Goal: Transaction & Acquisition: Obtain resource

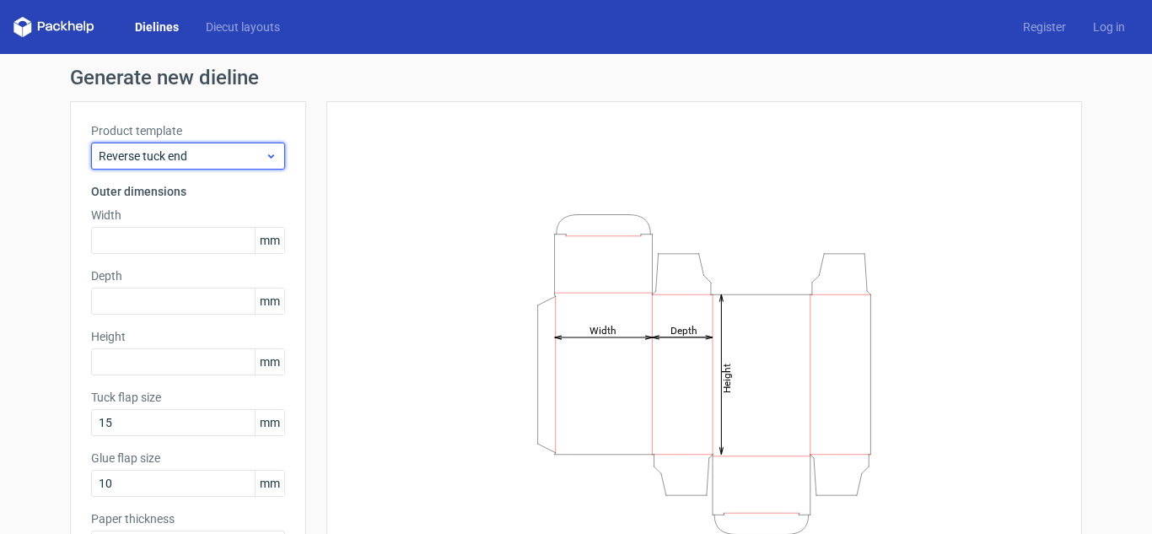
click at [266, 159] on icon at bounding box center [271, 155] width 13 height 13
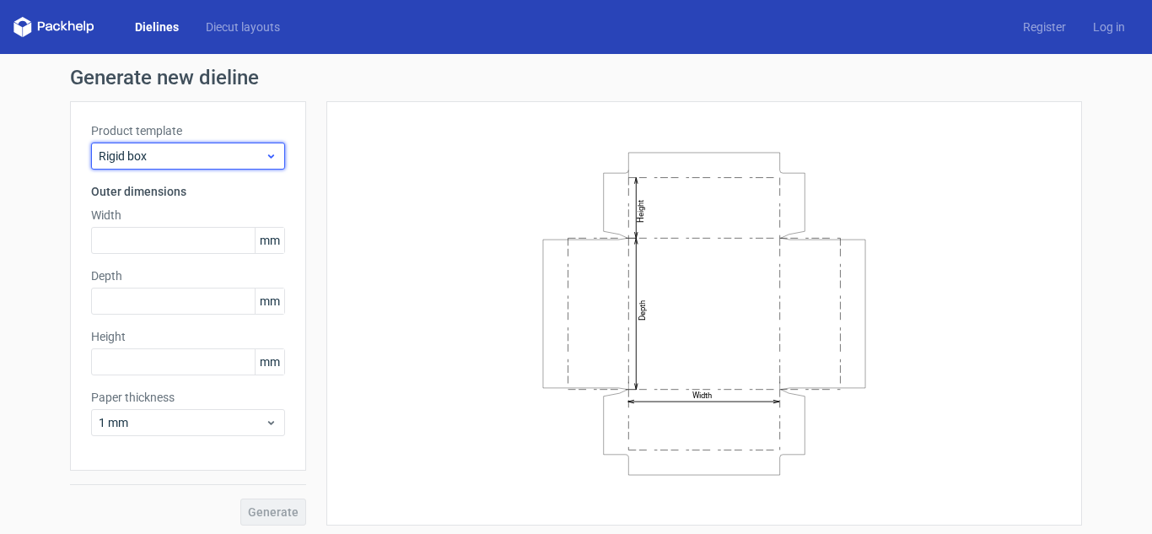
click at [223, 151] on span "Rigid box" at bounding box center [182, 156] width 166 height 17
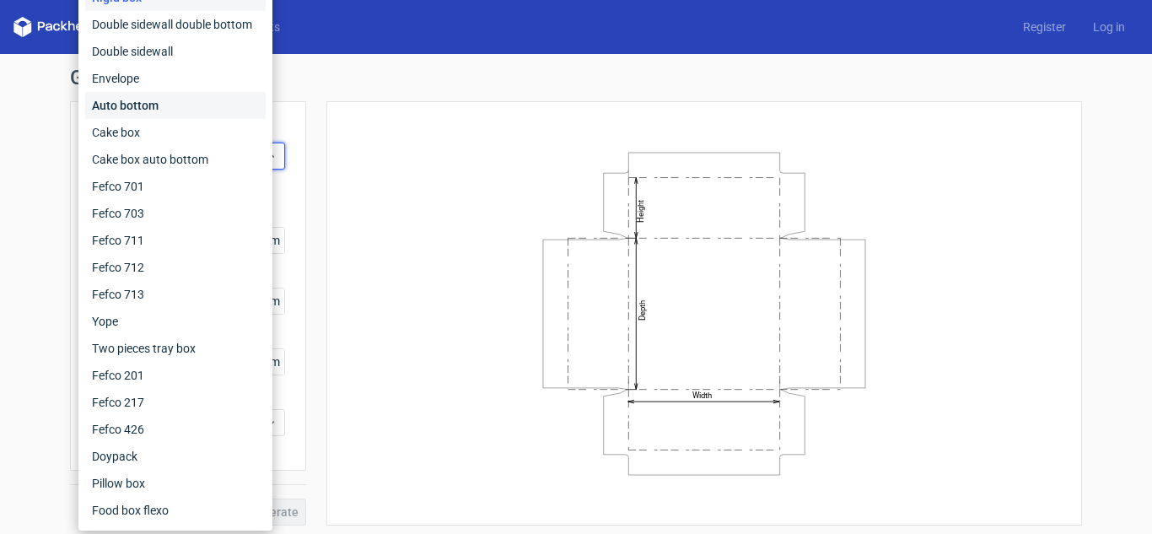
click at [218, 100] on div "Auto bottom" at bounding box center [175, 105] width 180 height 27
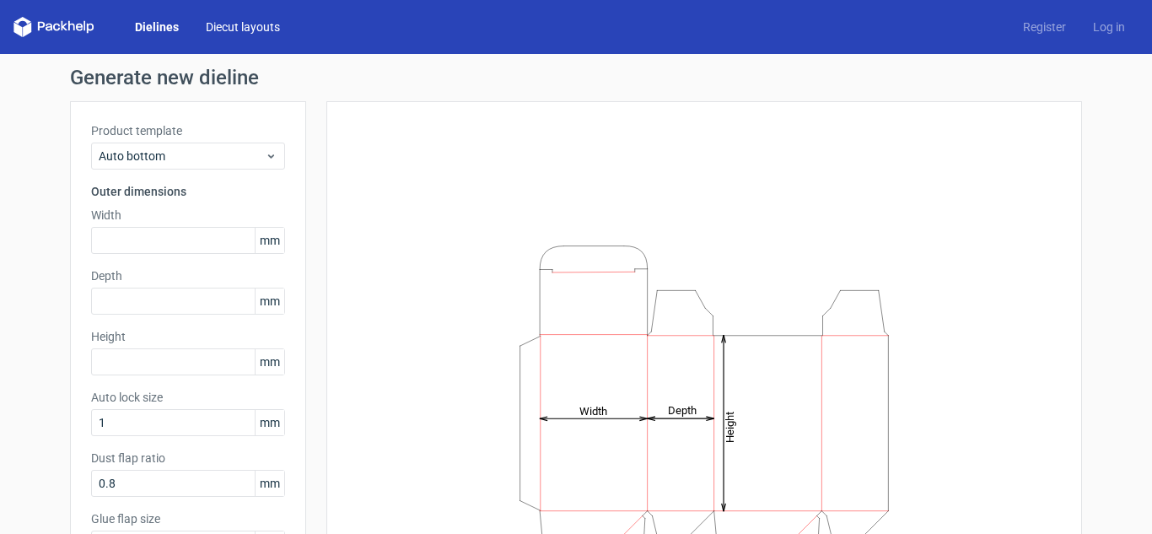
click at [236, 32] on link "Diecut layouts" at bounding box center [242, 27] width 101 height 17
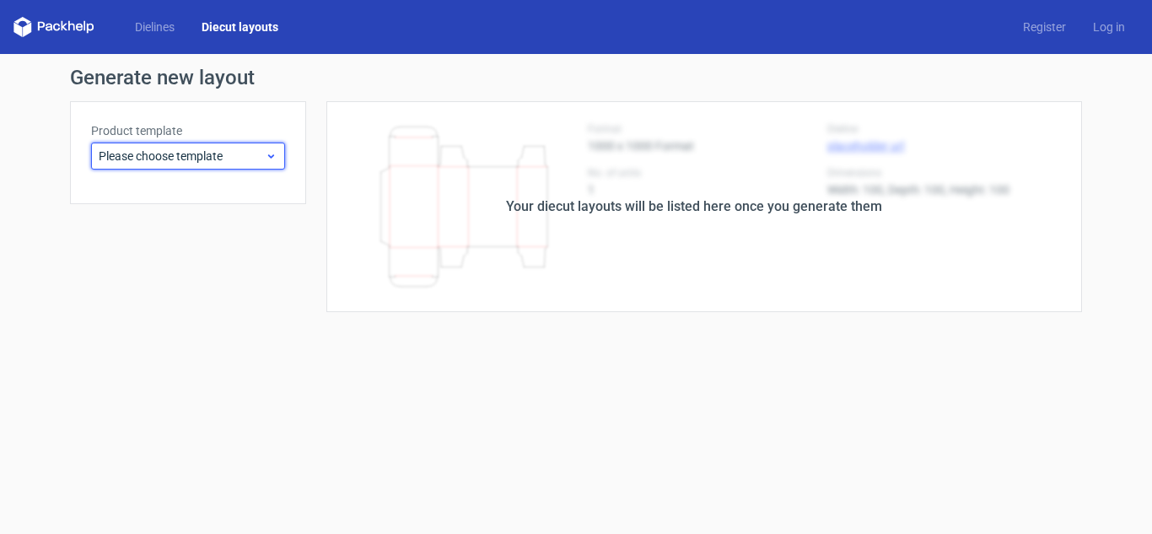
click at [218, 158] on span "Please choose template" at bounding box center [182, 156] width 166 height 17
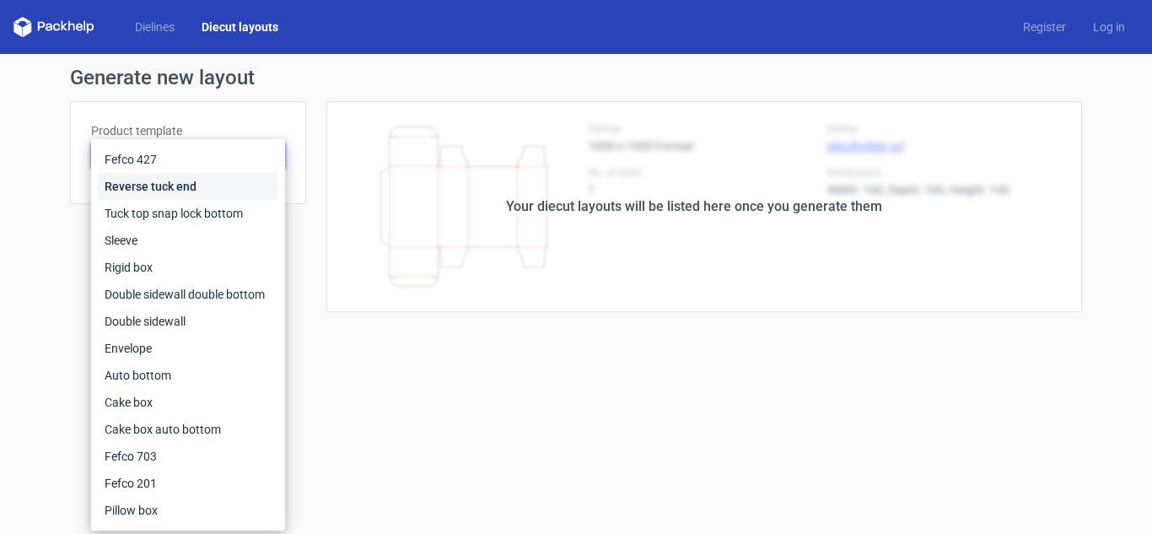
click at [203, 186] on div "Reverse tuck end" at bounding box center [188, 186] width 180 height 27
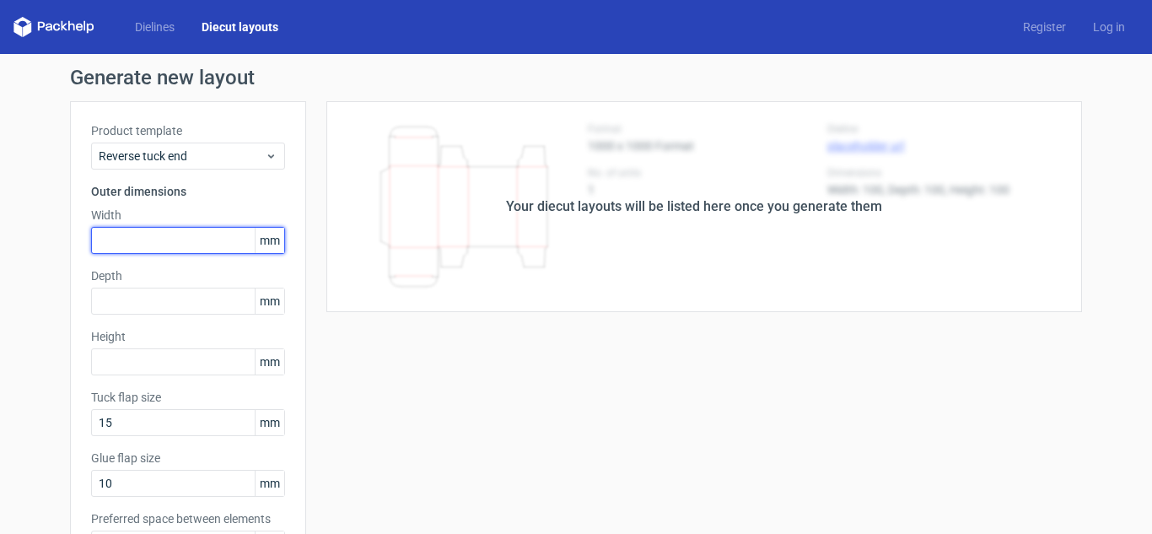
click at [184, 231] on input "text" at bounding box center [188, 240] width 194 height 27
type input "208"
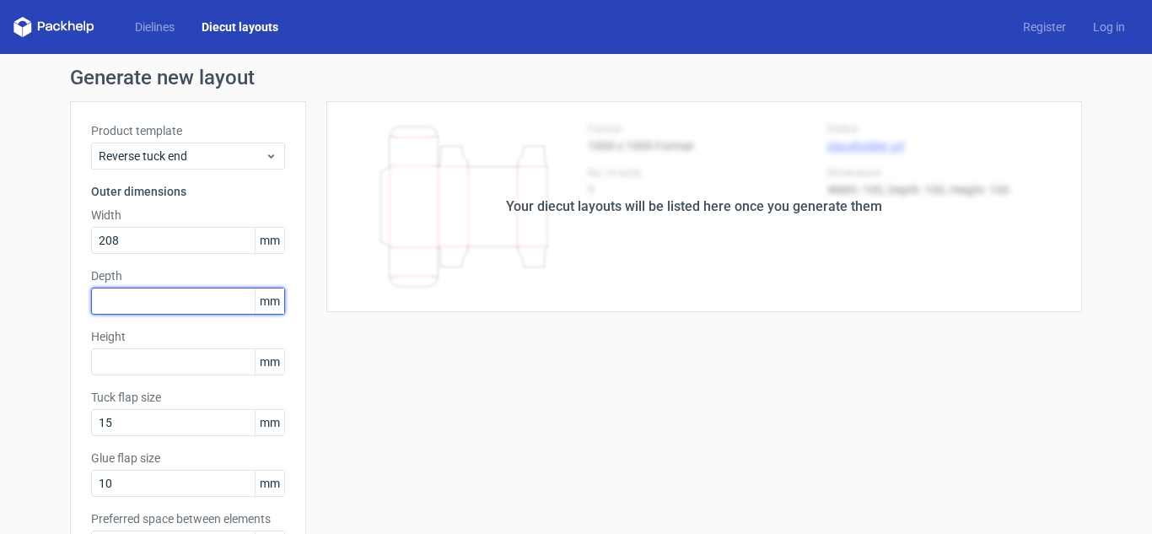
click at [156, 302] on input "text" at bounding box center [188, 301] width 194 height 27
type input "75"
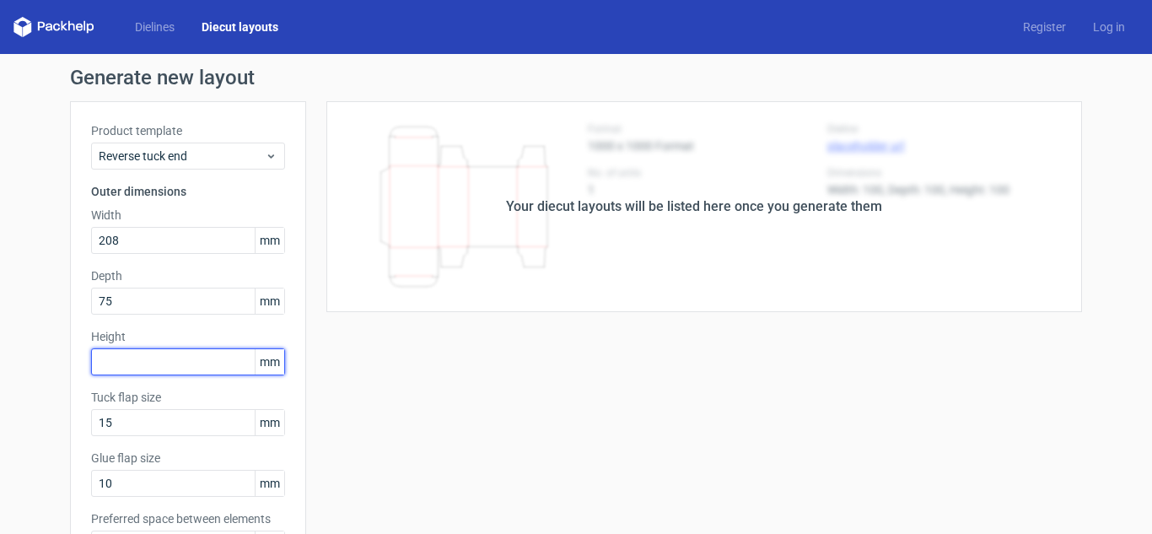
click at [130, 354] on input "text" at bounding box center [188, 361] width 194 height 27
type input "25"
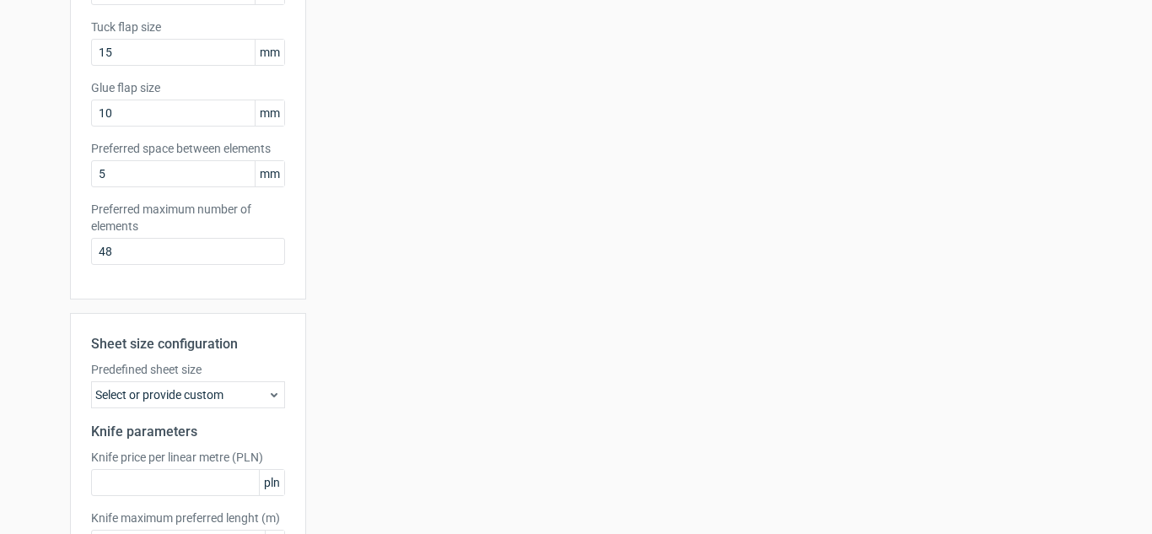
scroll to position [496, 0]
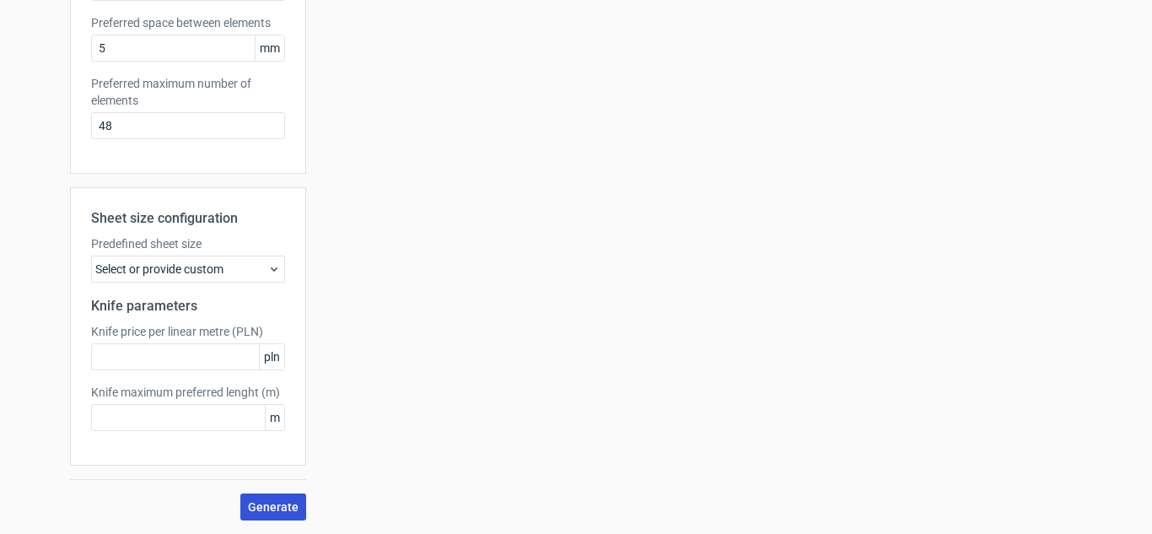
click at [277, 503] on span "Generate" at bounding box center [273, 507] width 51 height 12
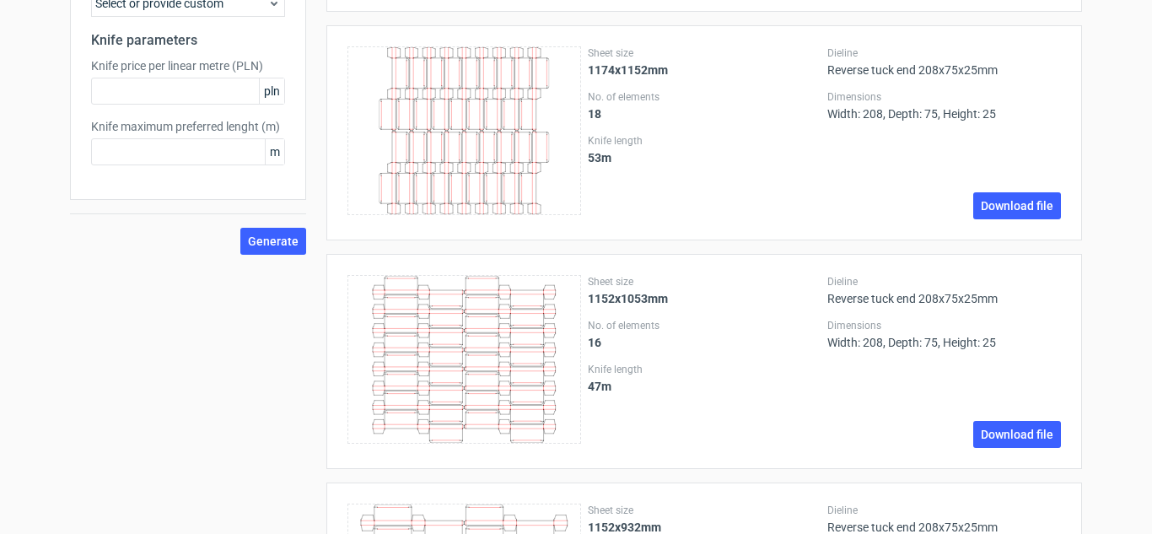
scroll to position [0, 0]
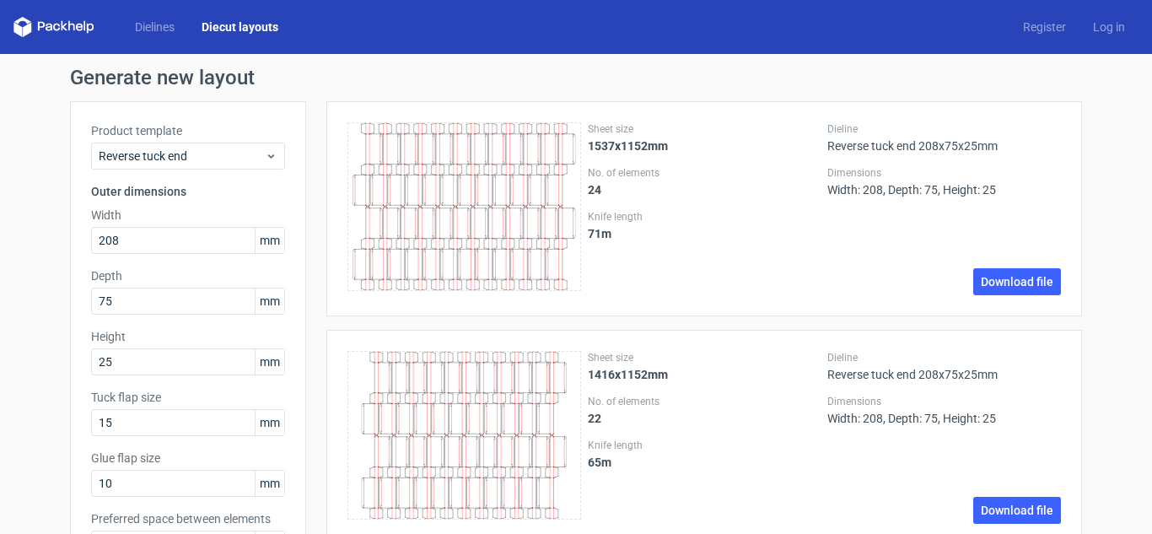
click at [48, 30] on icon at bounding box center [49, 28] width 7 height 8
click at [24, 31] on polygon at bounding box center [27, 29] width 8 height 14
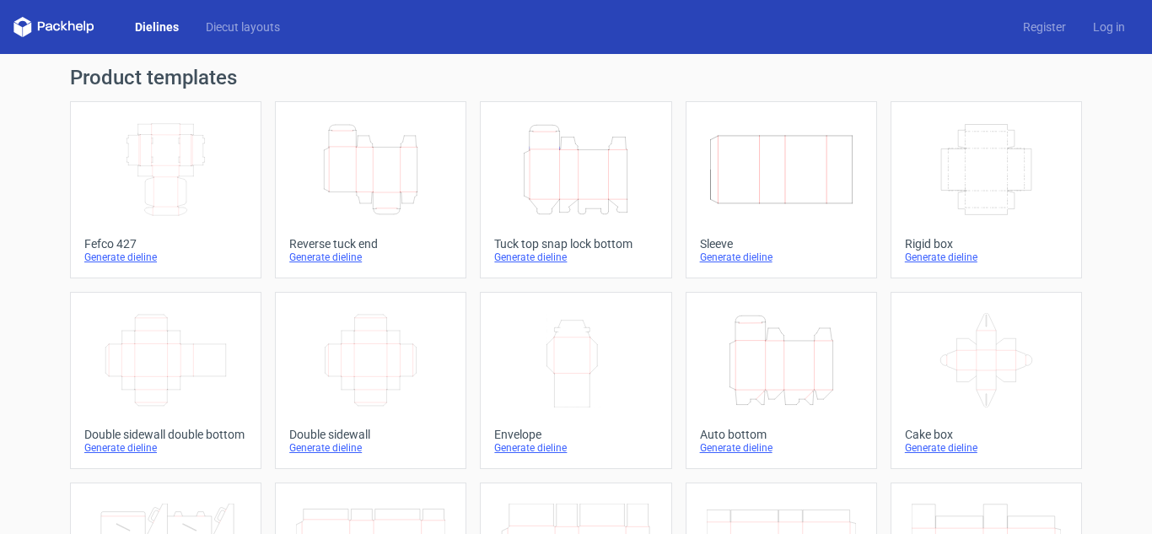
click at [325, 260] on div "Generate dieline" at bounding box center [370, 256] width 163 height 13
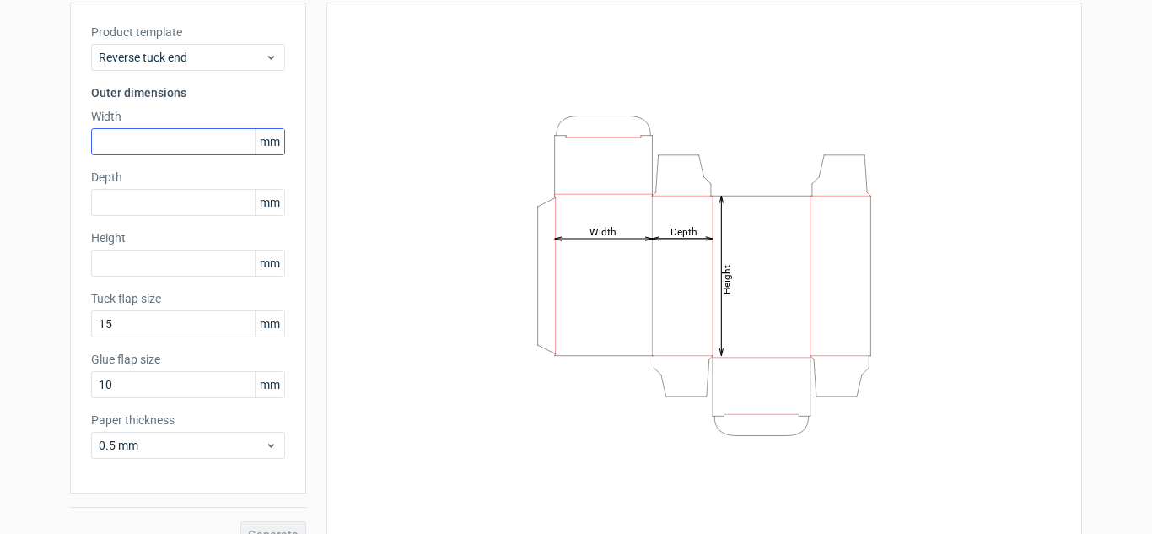
scroll to position [27, 0]
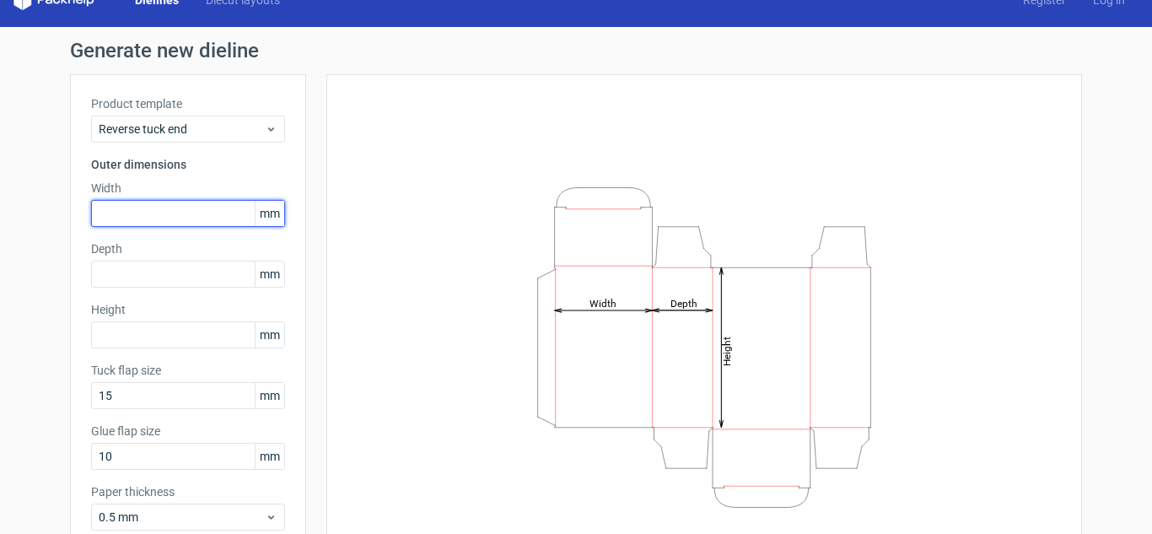
click at [142, 210] on input "text" at bounding box center [188, 213] width 194 height 27
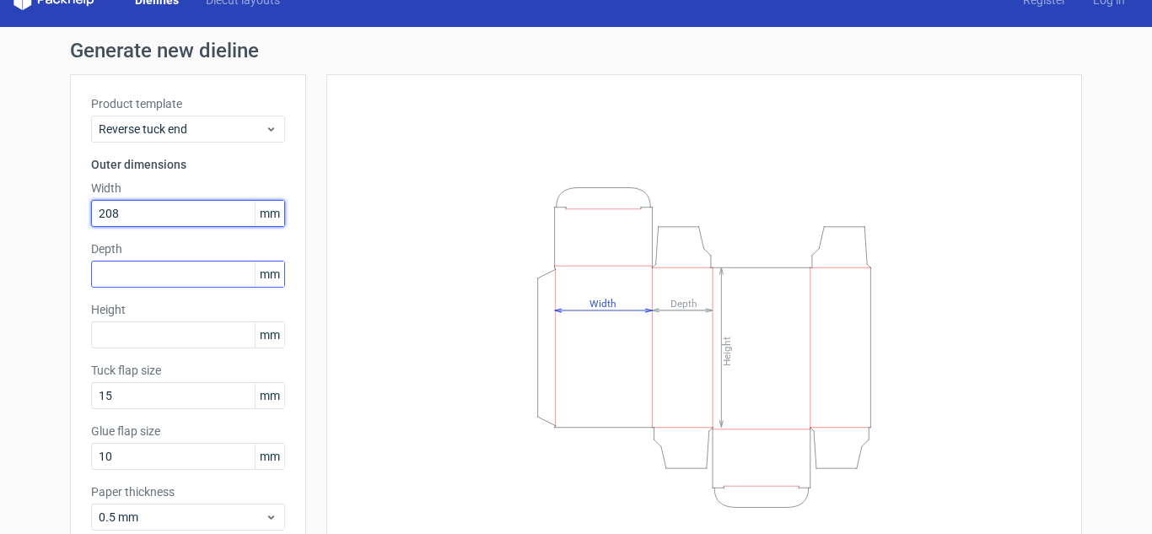
type input "208"
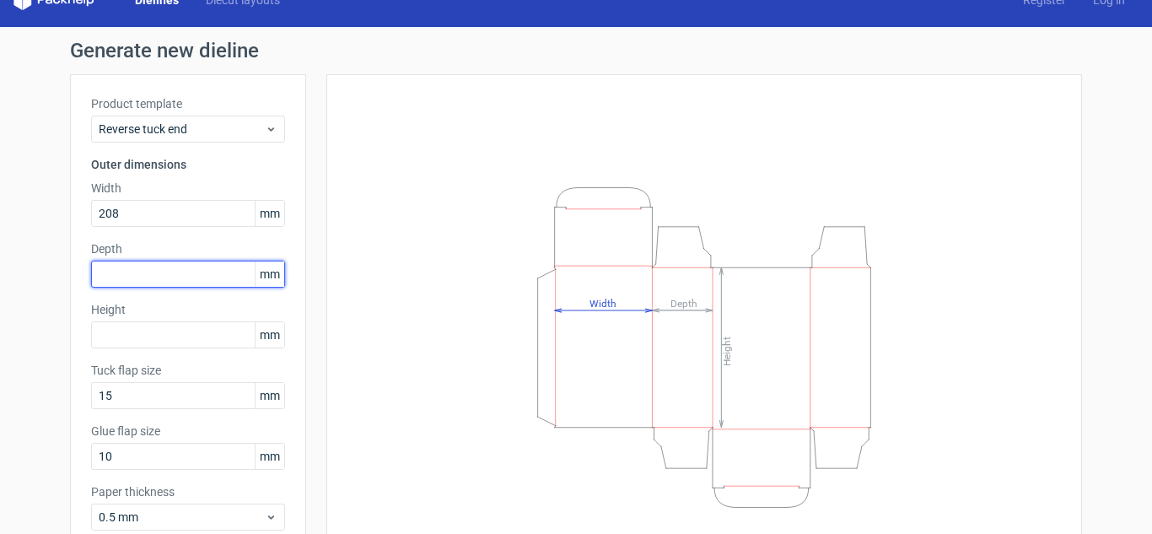
click at [115, 276] on input "text" at bounding box center [188, 274] width 194 height 27
type input "75"
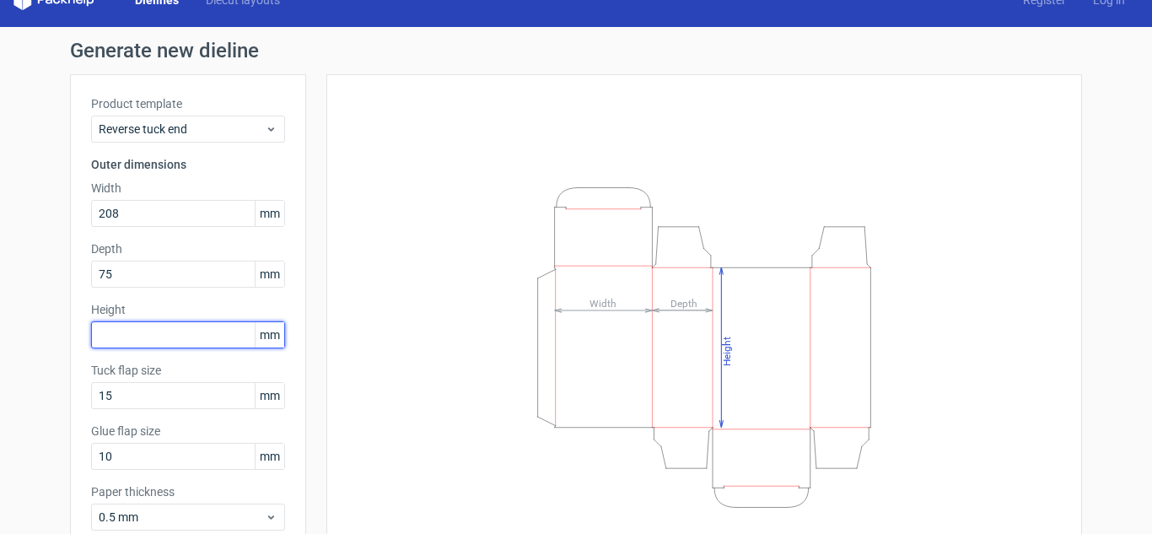
click at [110, 321] on input "text" at bounding box center [188, 334] width 194 height 27
type input "25"
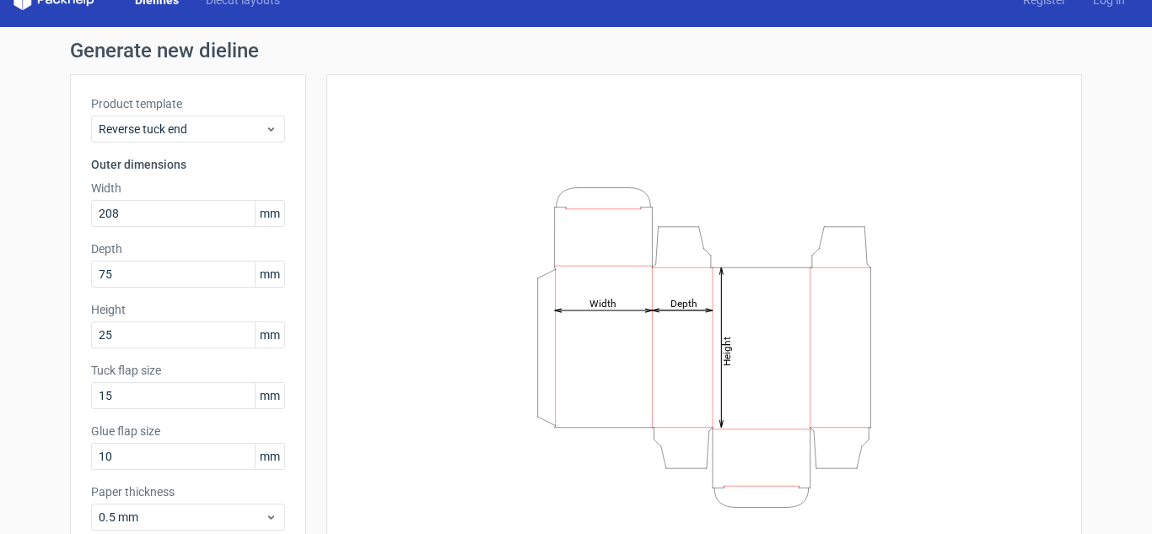
click at [364, 320] on div "Height Depth Width" at bounding box center [703, 346] width 713 height 503
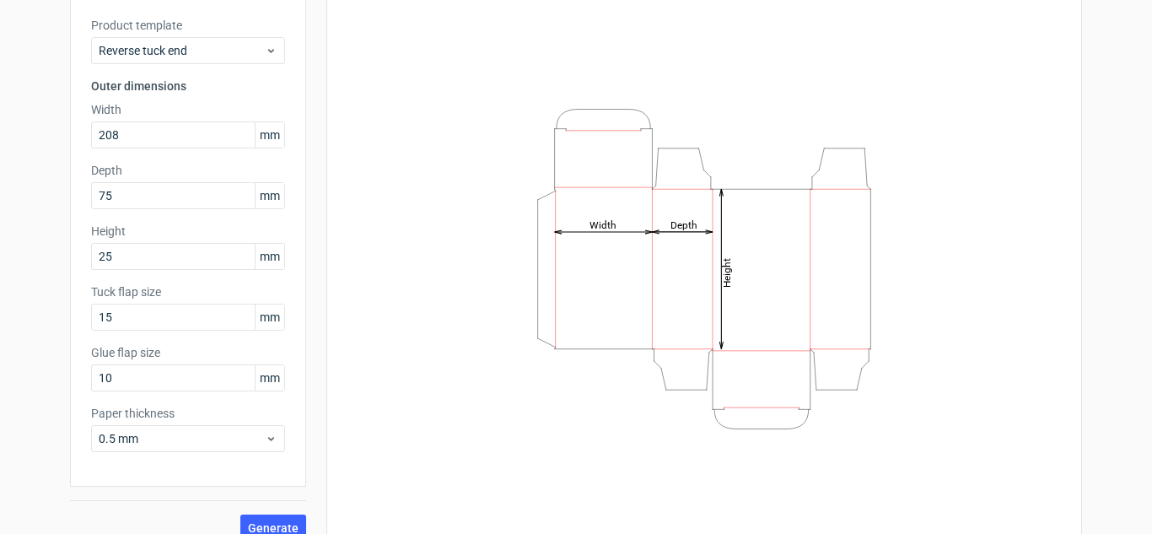
scroll to position [126, 0]
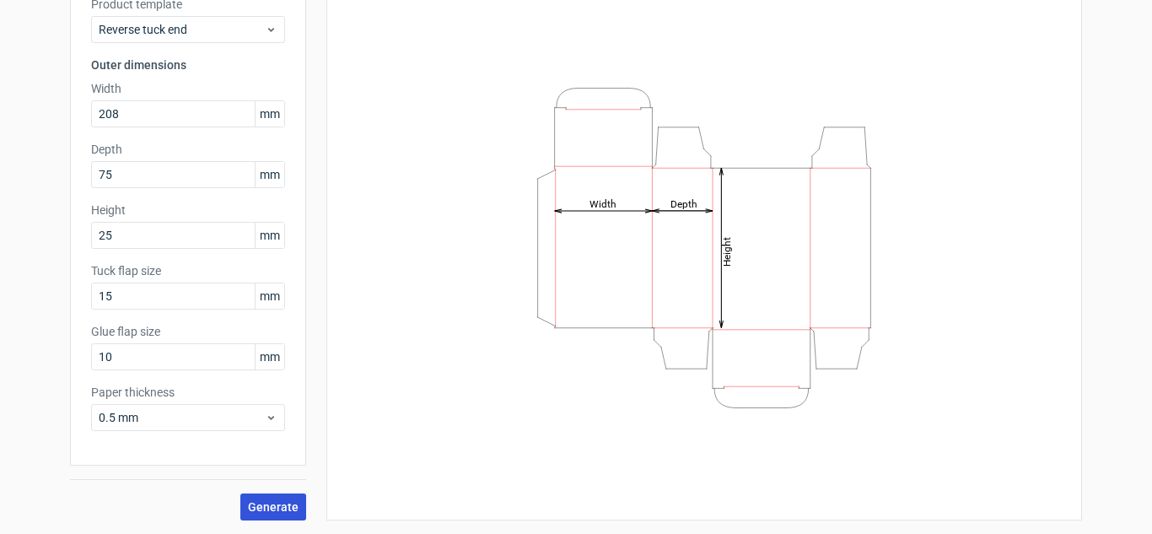
click at [258, 507] on span "Generate" at bounding box center [273, 507] width 51 height 12
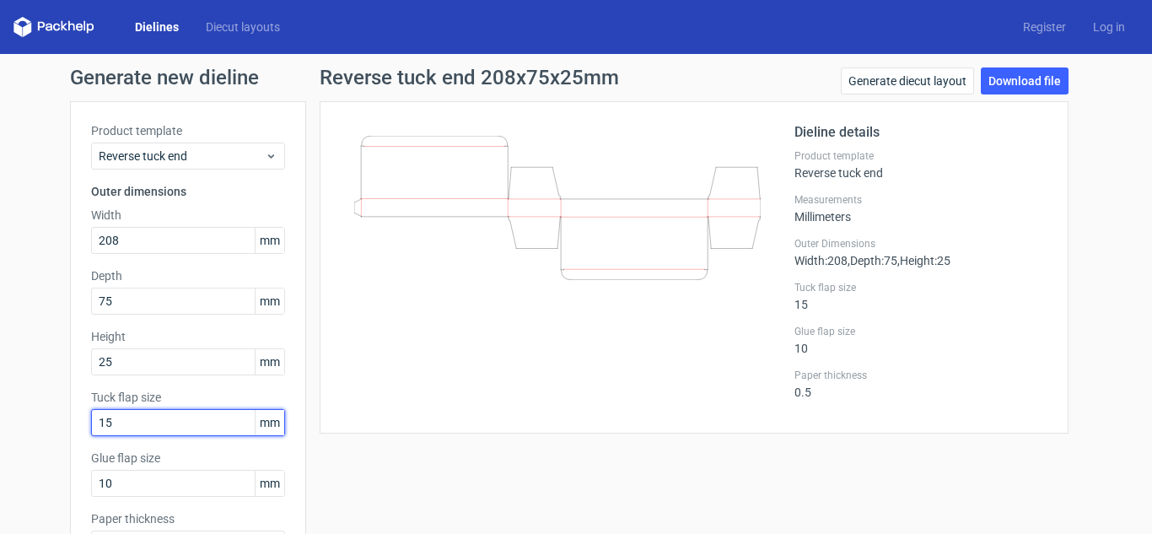
click at [191, 427] on input "15" at bounding box center [188, 422] width 194 height 27
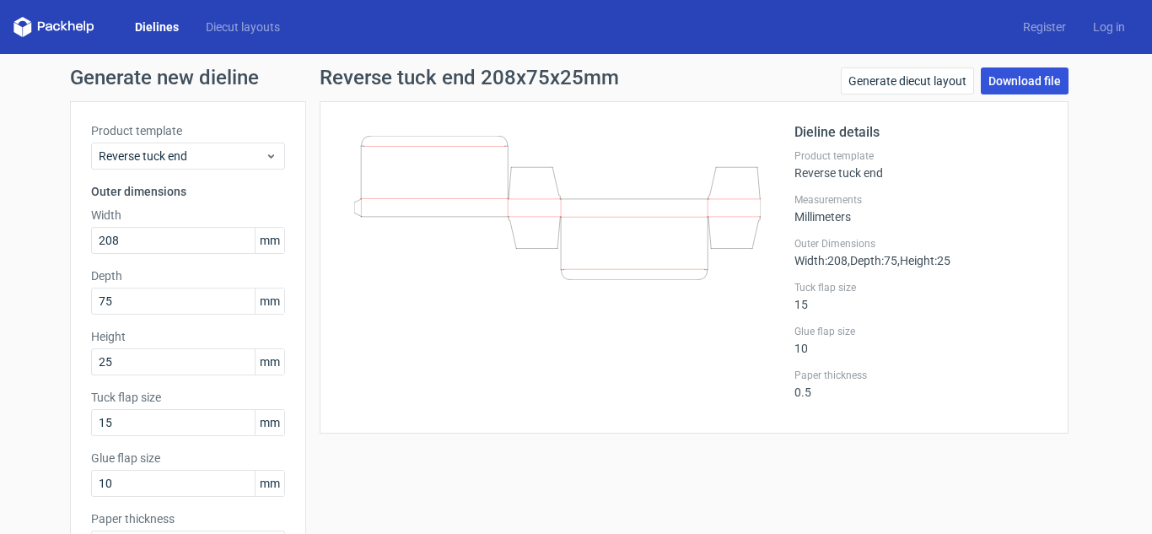
click at [1019, 76] on link "Download file" at bounding box center [1025, 80] width 88 height 27
click at [860, 85] on link "Generate diecut layout" at bounding box center [907, 80] width 133 height 27
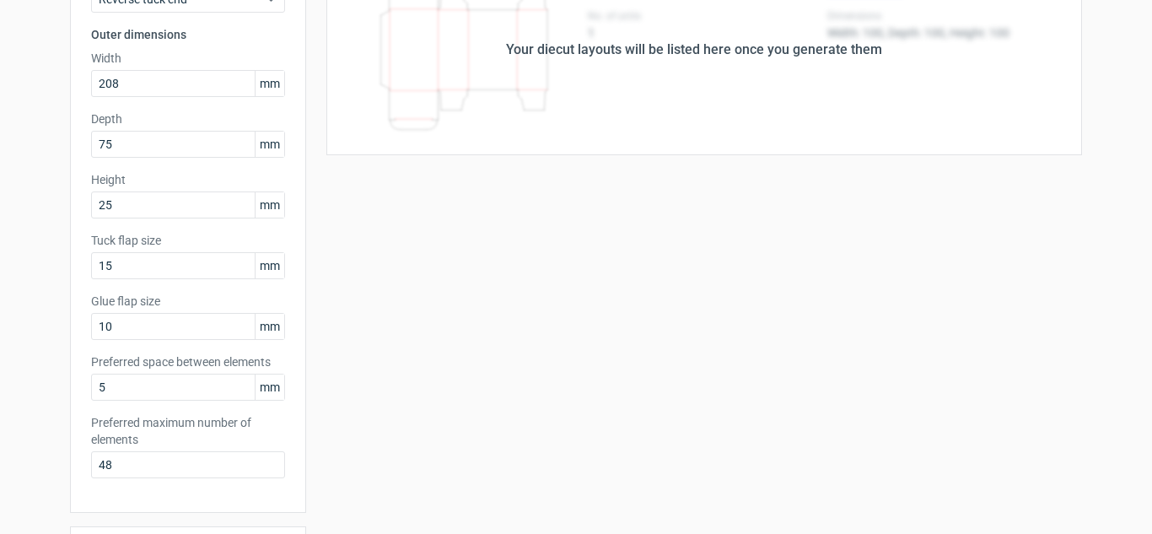
scroll to position [496, 0]
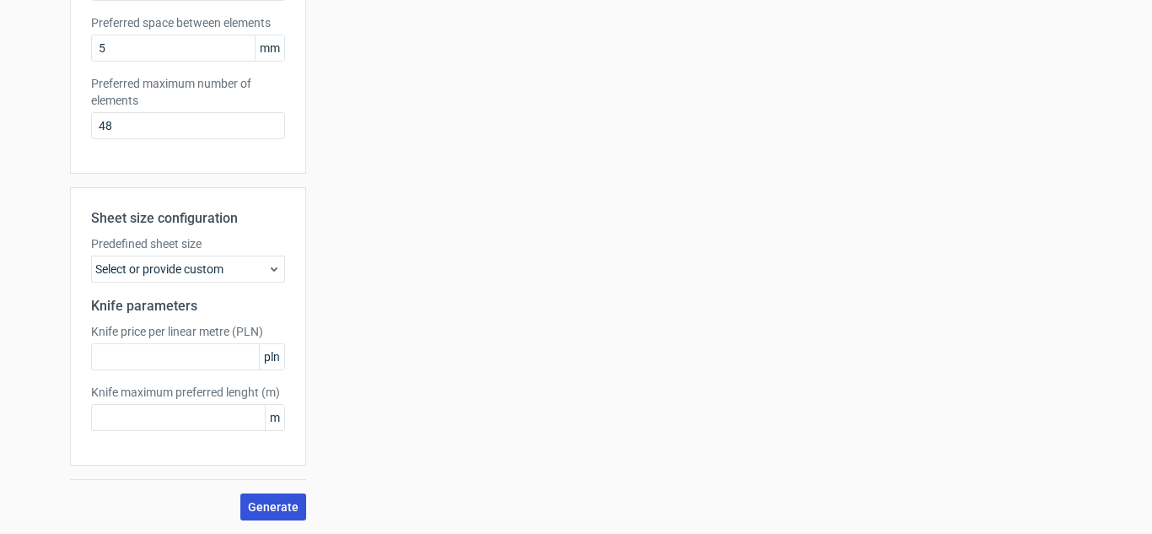
click at [270, 504] on span "Generate" at bounding box center [273, 507] width 51 height 12
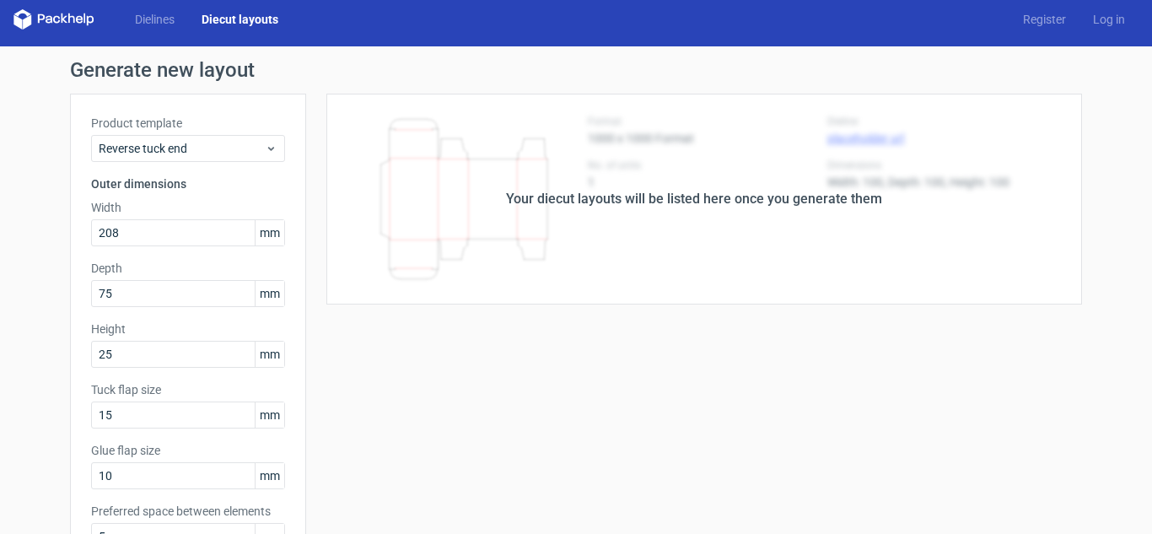
scroll to position [0, 0]
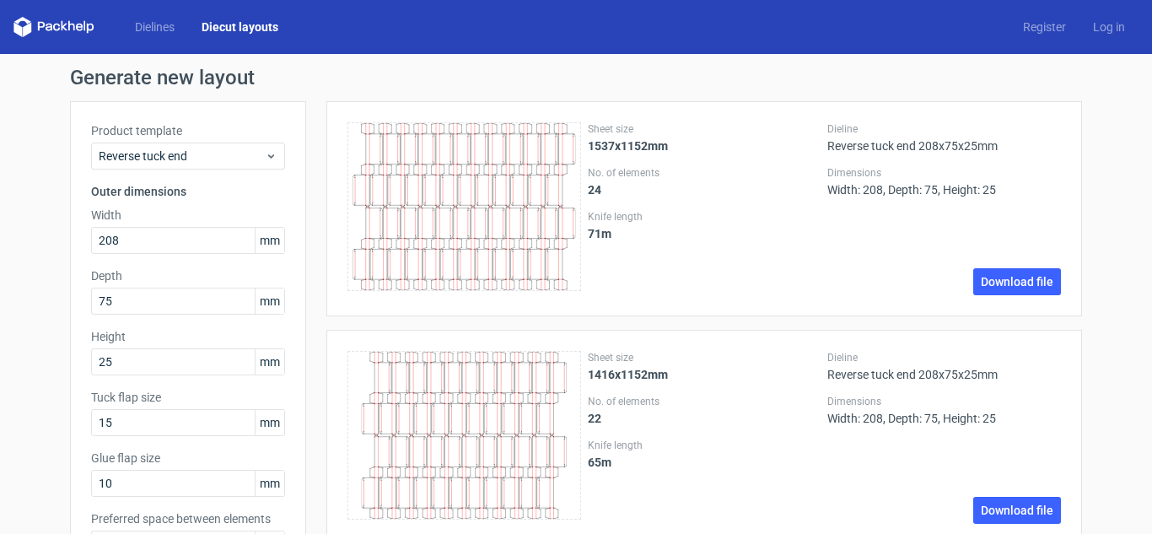
click at [150, 17] on div "Dielines Diecut layouts" at bounding box center [152, 27] width 278 height 20
click at [150, 27] on link "Dielines" at bounding box center [154, 27] width 67 height 17
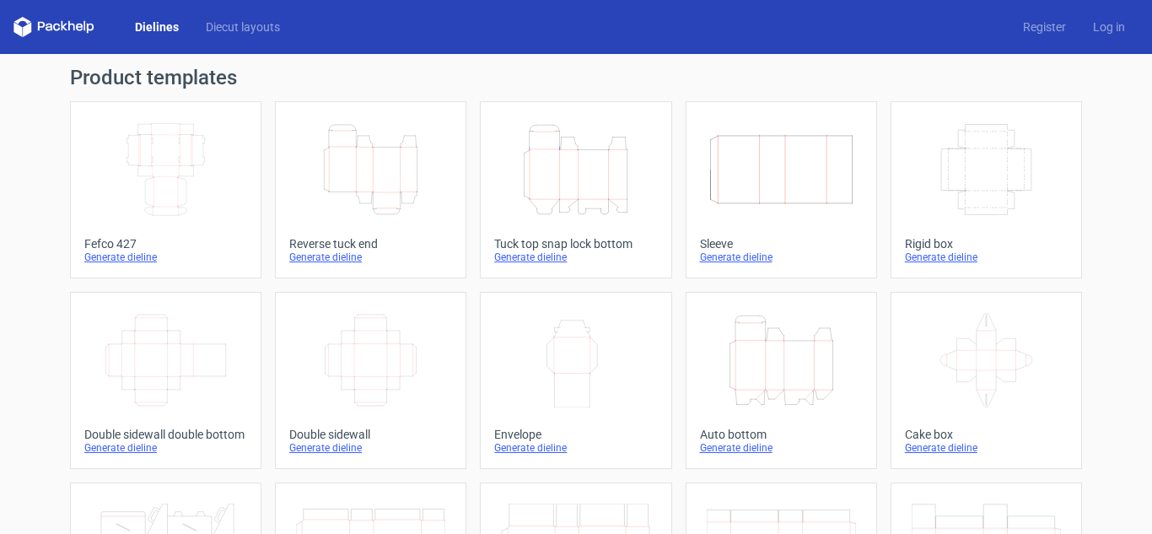
click at [347, 266] on link "Height Depth Width Reverse tuck end Generate dieline" at bounding box center [370, 189] width 191 height 177
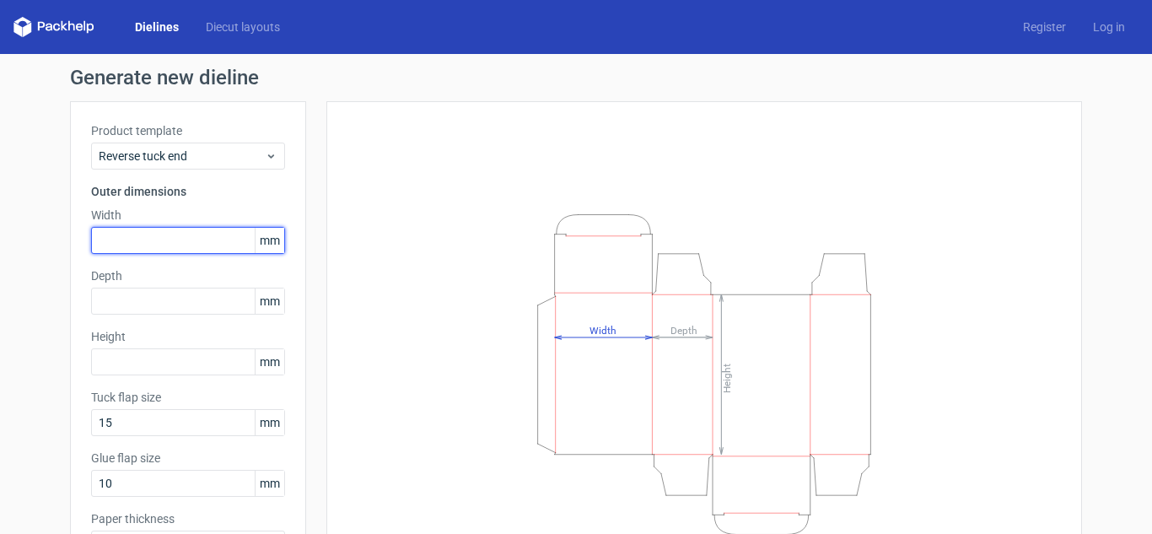
click at [170, 232] on input "text" at bounding box center [188, 240] width 194 height 27
type input "208"
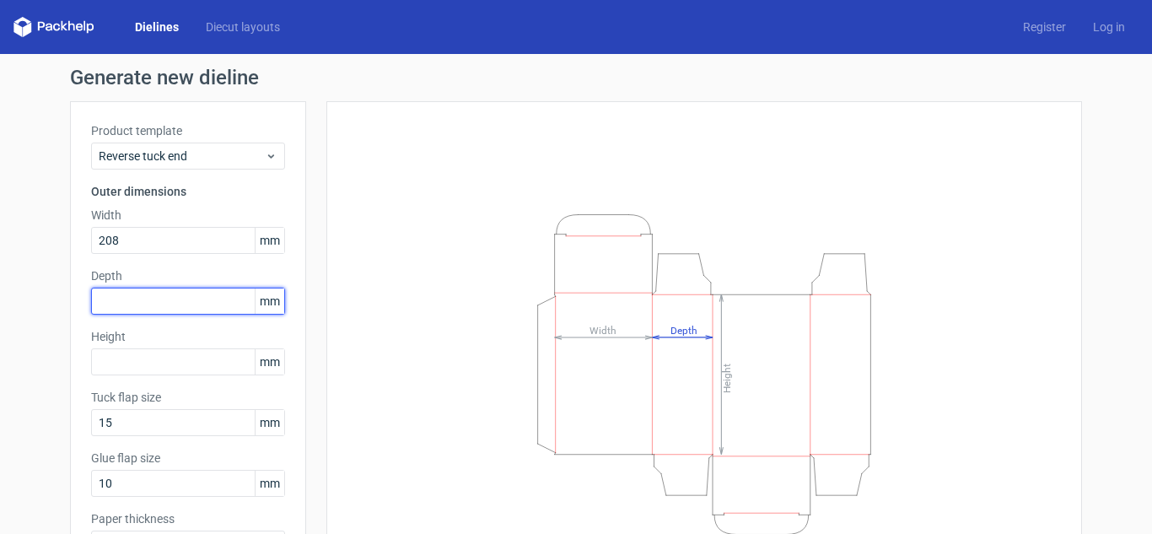
click at [143, 298] on input "text" at bounding box center [188, 301] width 194 height 27
type input "75"
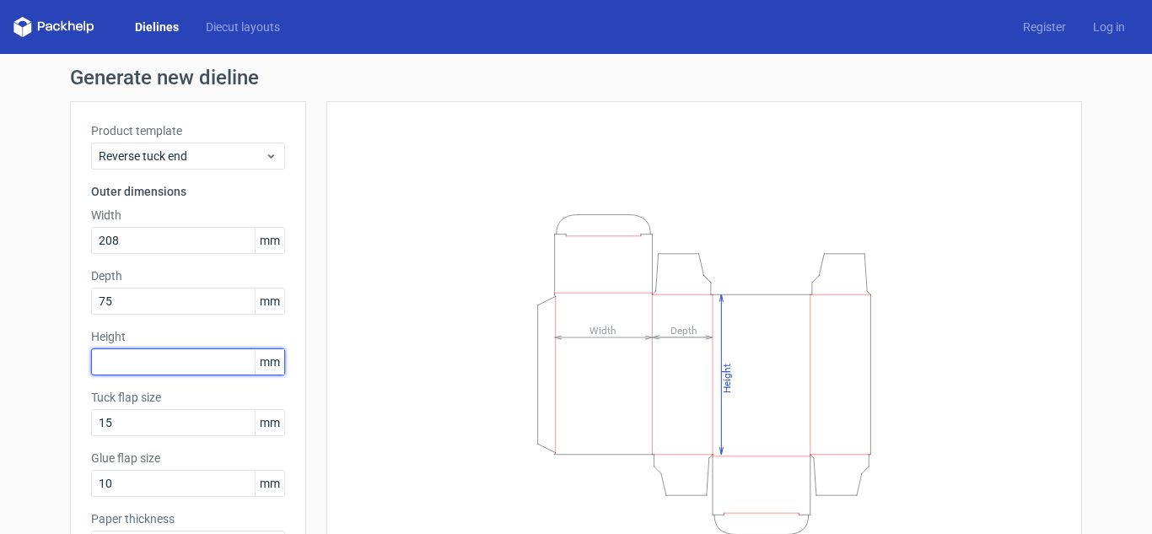
click at [121, 367] on input "text" at bounding box center [188, 361] width 194 height 27
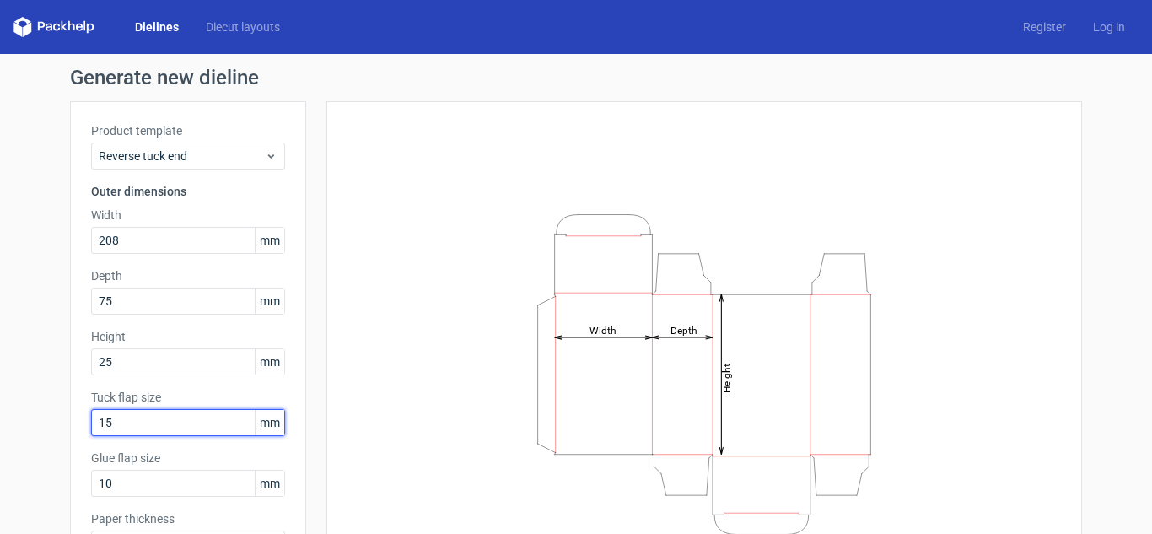
click at [122, 413] on input "15" at bounding box center [188, 422] width 194 height 27
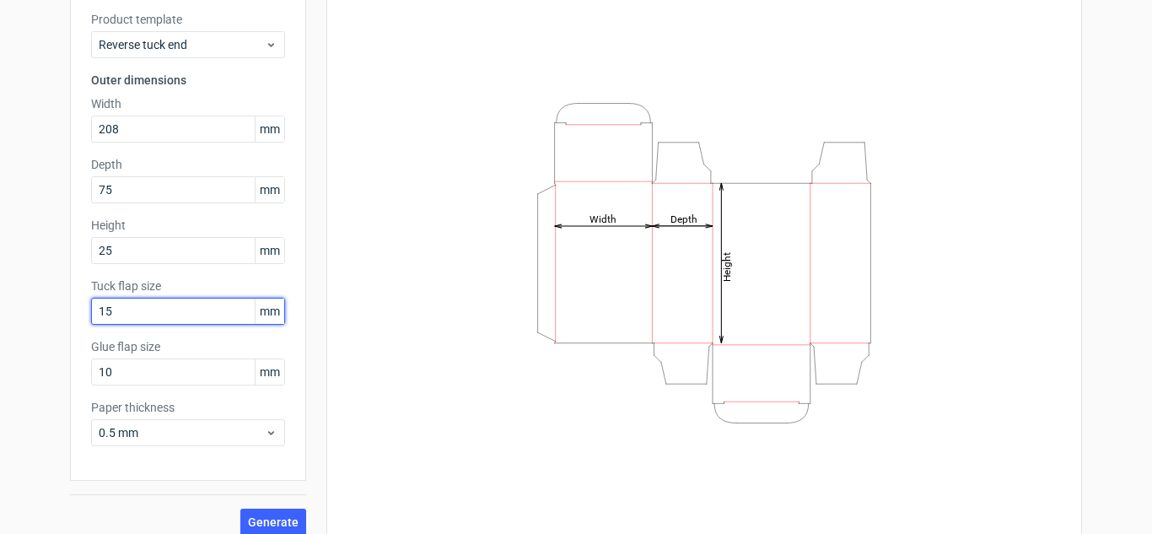
scroll to position [112, 0]
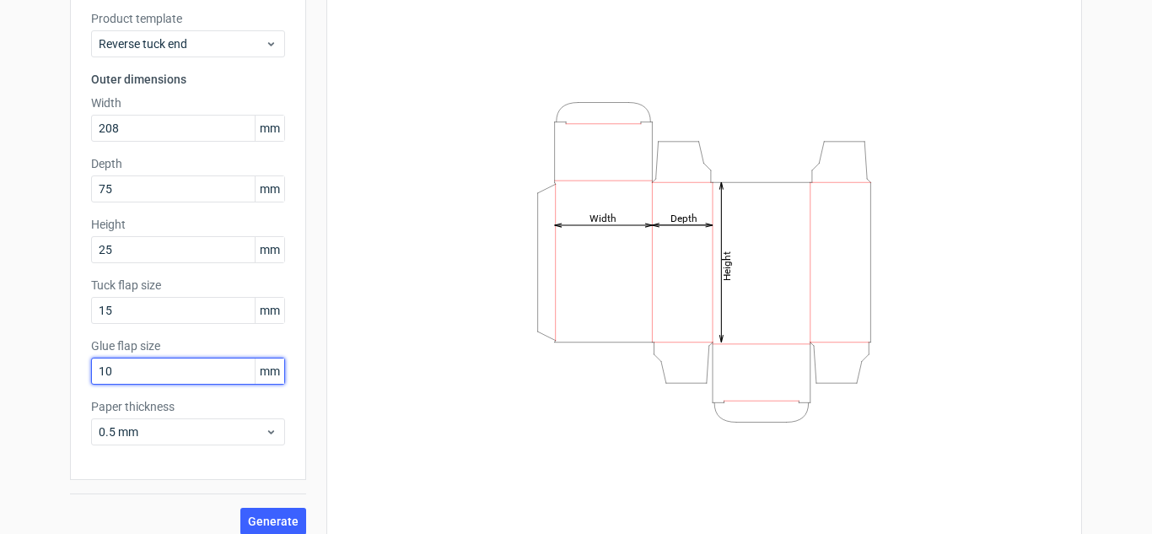
click at [117, 363] on input "10" at bounding box center [188, 370] width 194 height 27
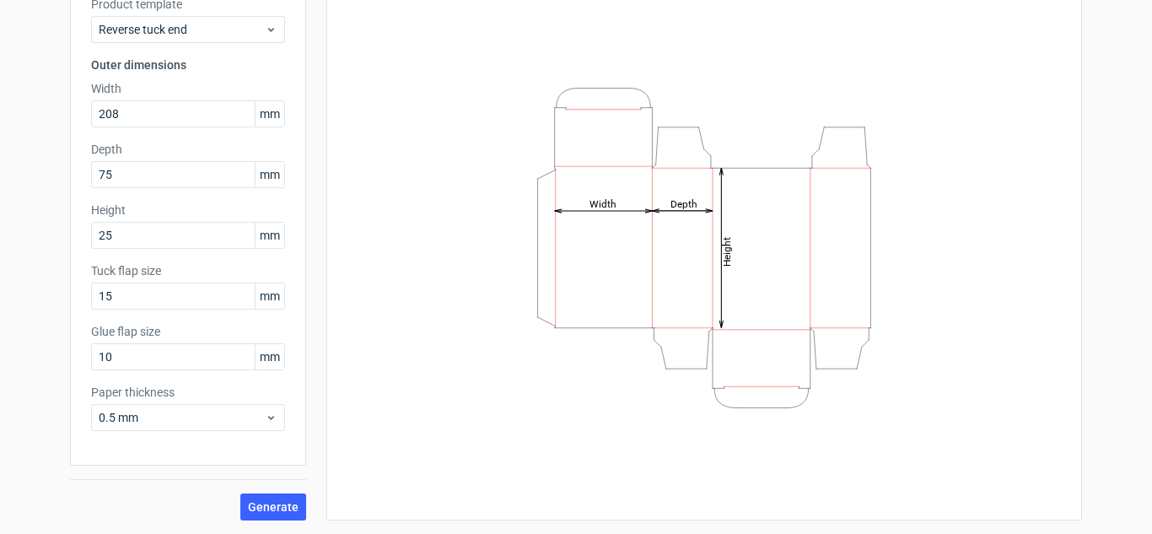
click at [306, 506] on div "Height Depth Width" at bounding box center [694, 248] width 776 height 546
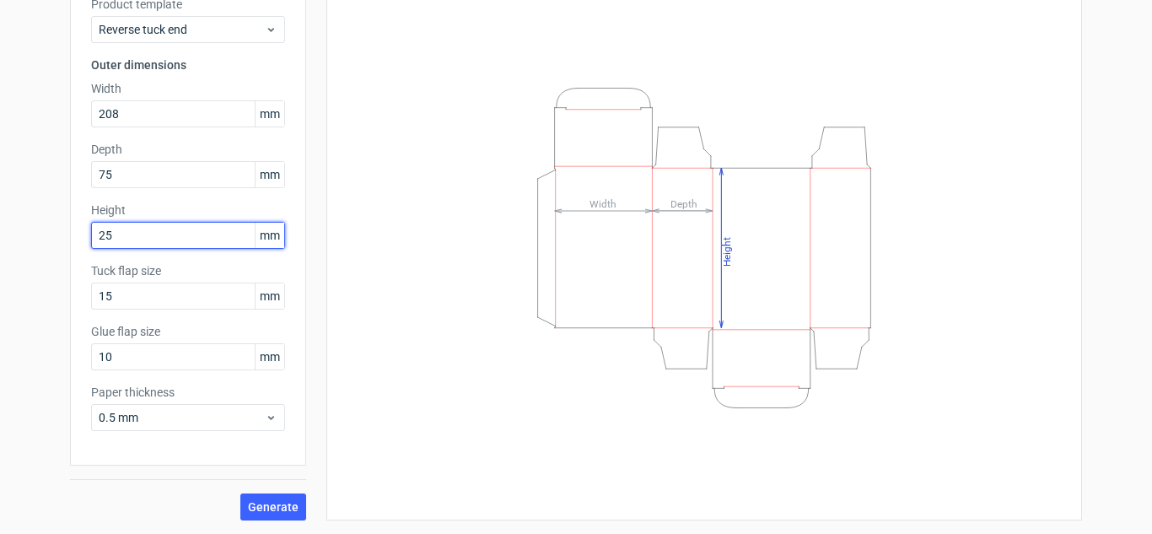
drag, startPoint x: 131, startPoint y: 230, endPoint x: 78, endPoint y: 233, distance: 53.2
click at [78, 233] on div "Product template Reverse tuck end Outer dimensions Width 208 mm Depth 75 mm Hei…" at bounding box center [188, 220] width 236 height 491
type input "208"
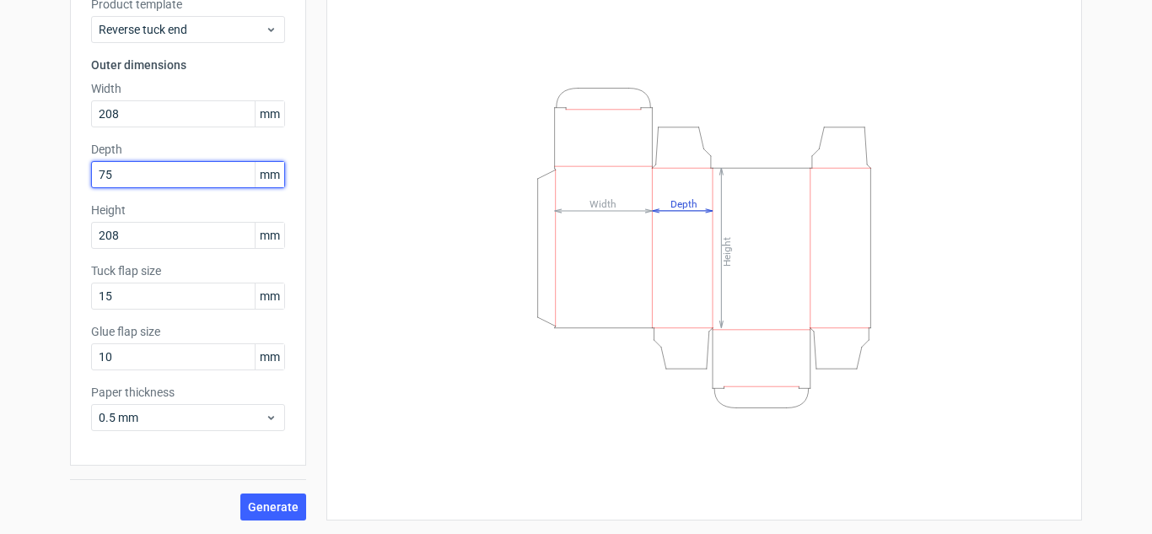
click at [128, 176] on input "75" at bounding box center [188, 174] width 194 height 27
drag, startPoint x: 128, startPoint y: 176, endPoint x: 86, endPoint y: 177, distance: 42.2
click at [91, 177] on input "75" at bounding box center [188, 174] width 194 height 27
type input "25"
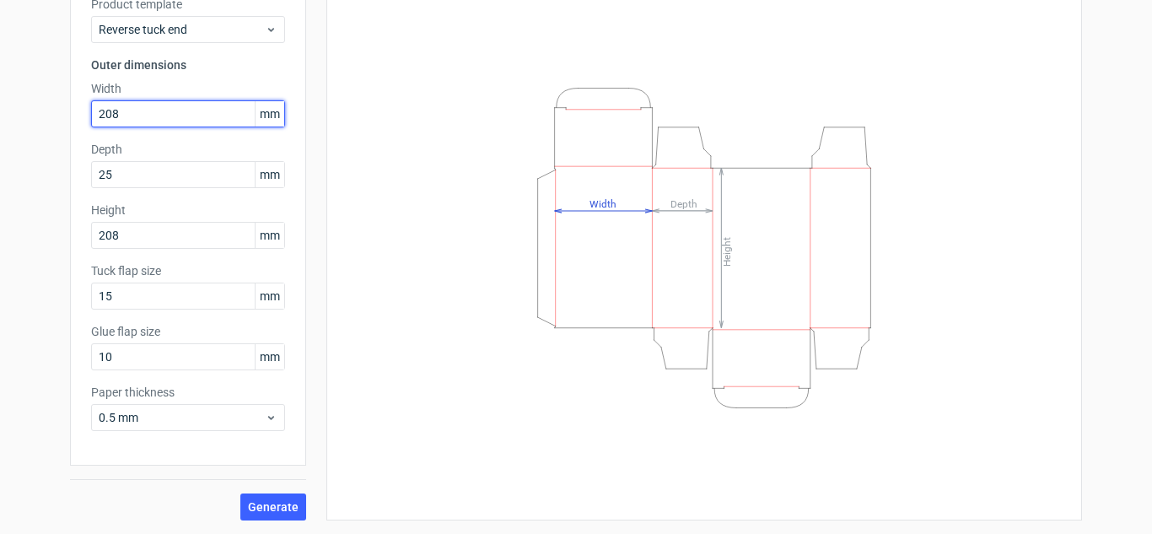
drag, startPoint x: 112, startPoint y: 119, endPoint x: 73, endPoint y: 122, distance: 39.8
click at [73, 122] on div "Product template Reverse tuck end Outer dimensions Width 208 mm Depth 25 mm Hei…" at bounding box center [188, 220] width 236 height 491
type input "75"
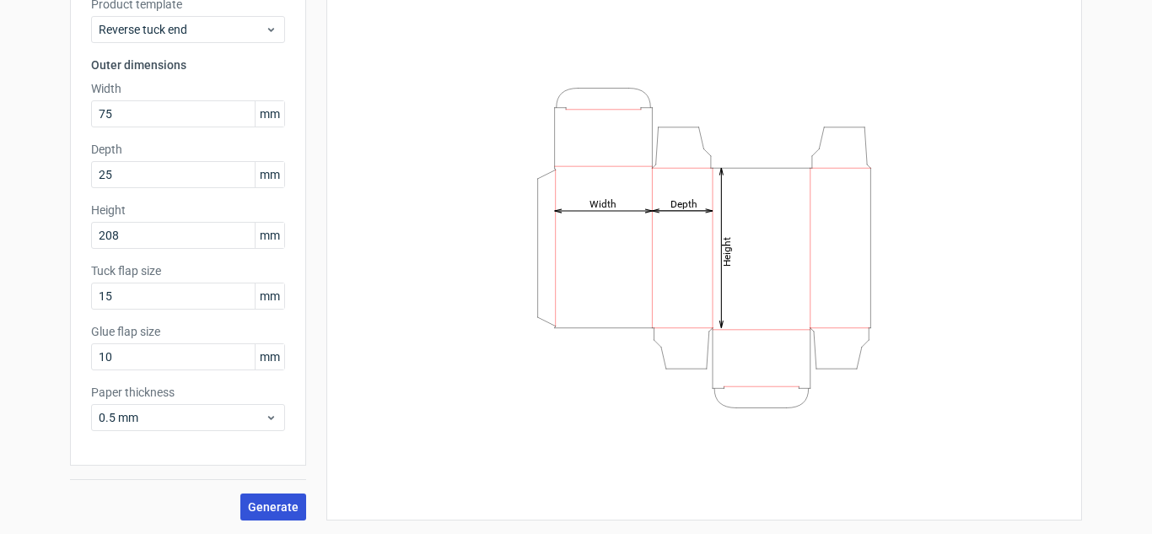
click at [261, 508] on span "Generate" at bounding box center [273, 507] width 51 height 12
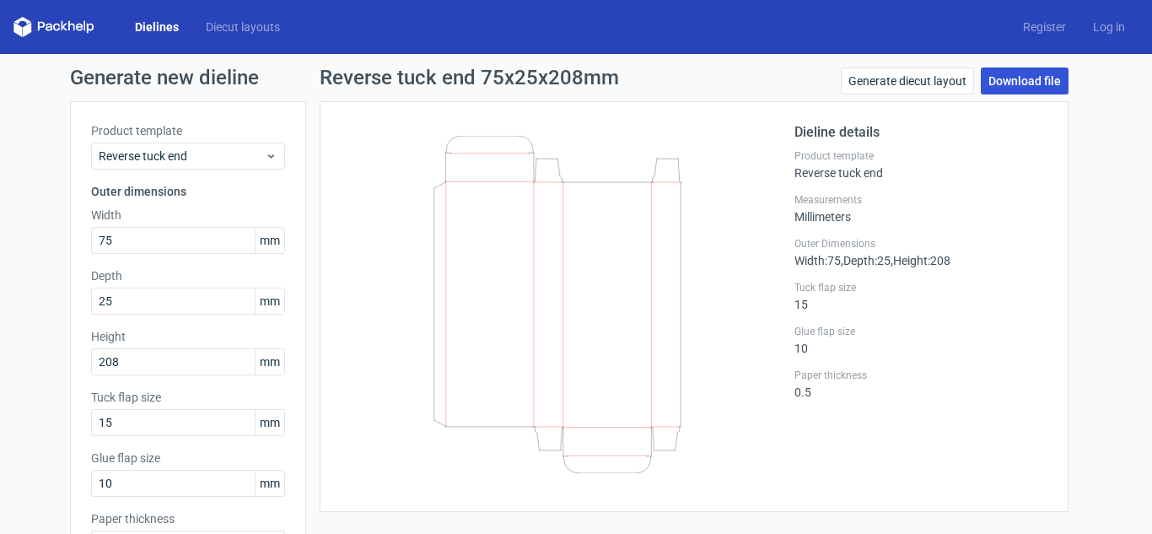
click at [1018, 68] on link "Download file" at bounding box center [1025, 80] width 88 height 27
